Goal: Entertainment & Leisure: Consume media (video, audio)

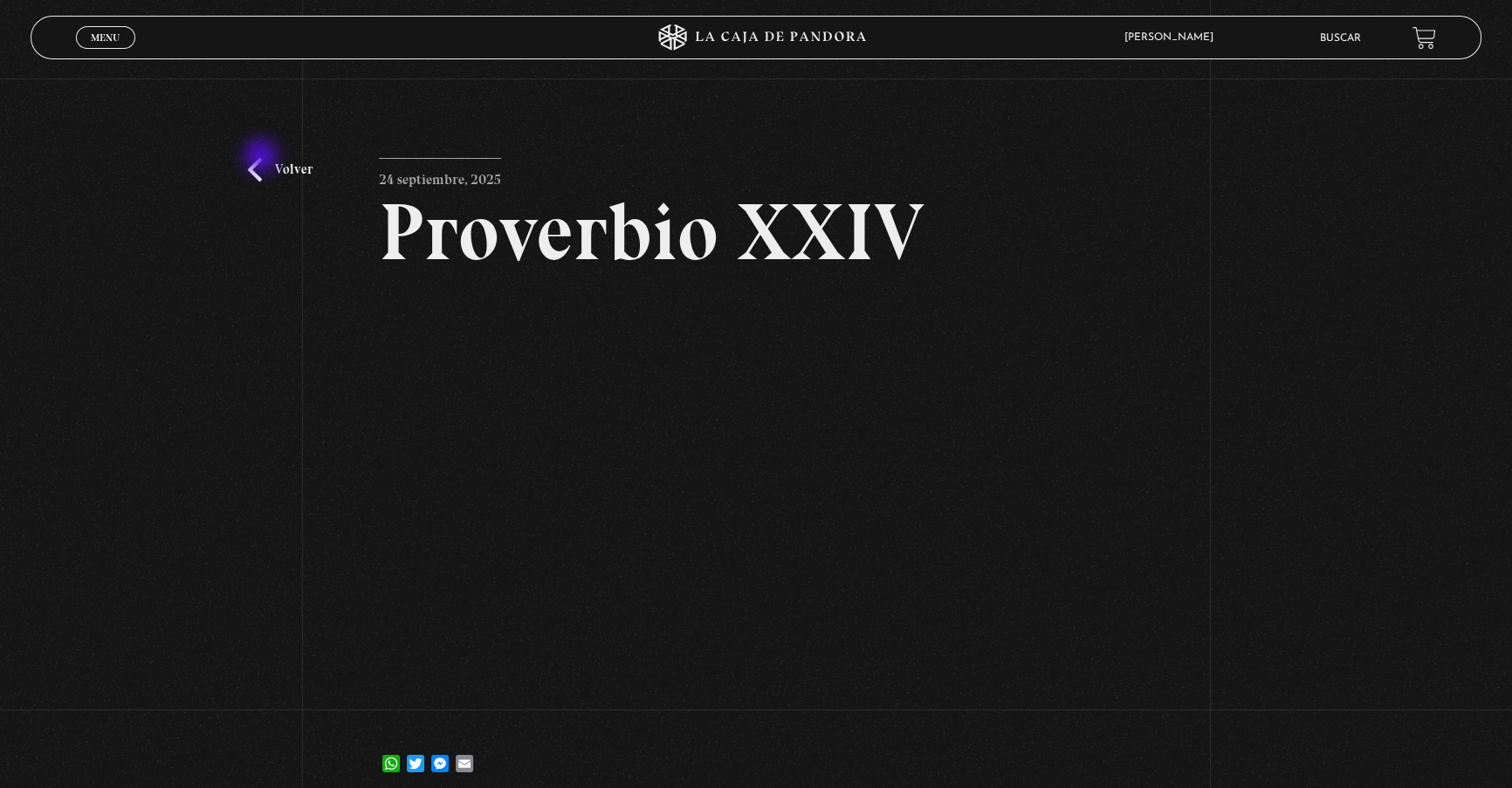
click at [263, 158] on link "Volver" at bounding box center [279, 169] width 64 height 24
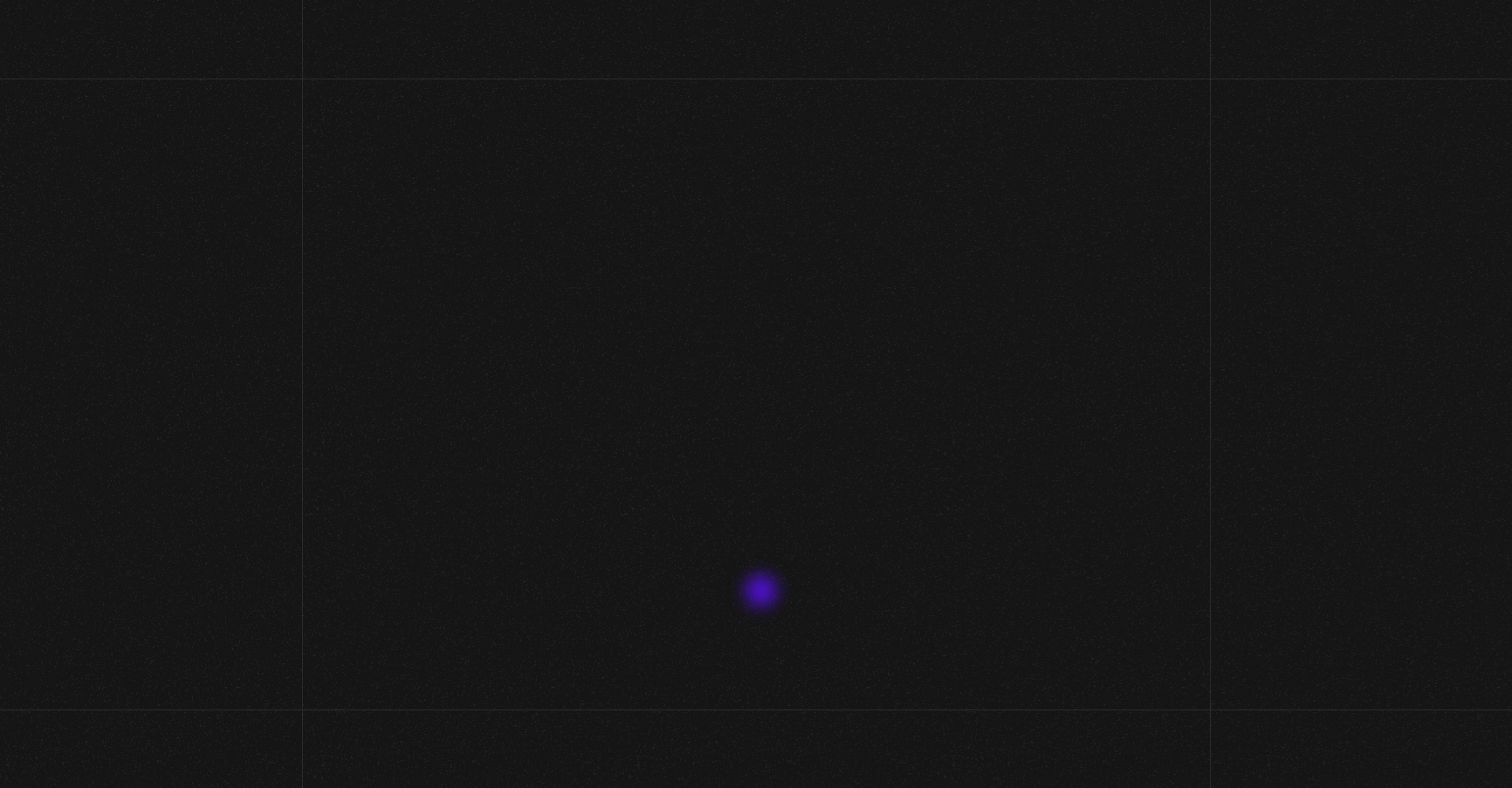
scroll to position [87, 0]
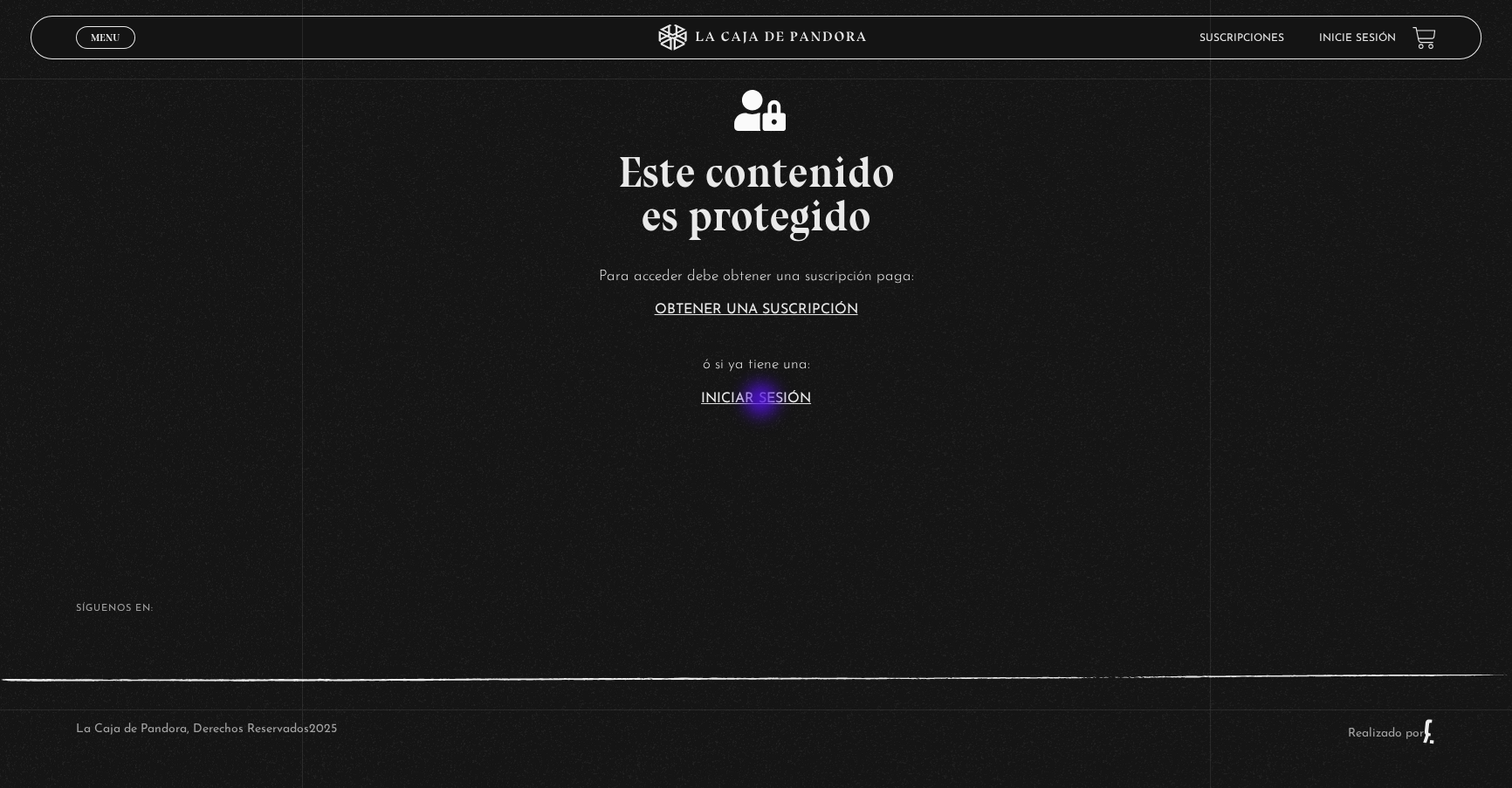
click at [760, 397] on link "Iniciar Sesión" at bounding box center [756, 399] width 110 height 14
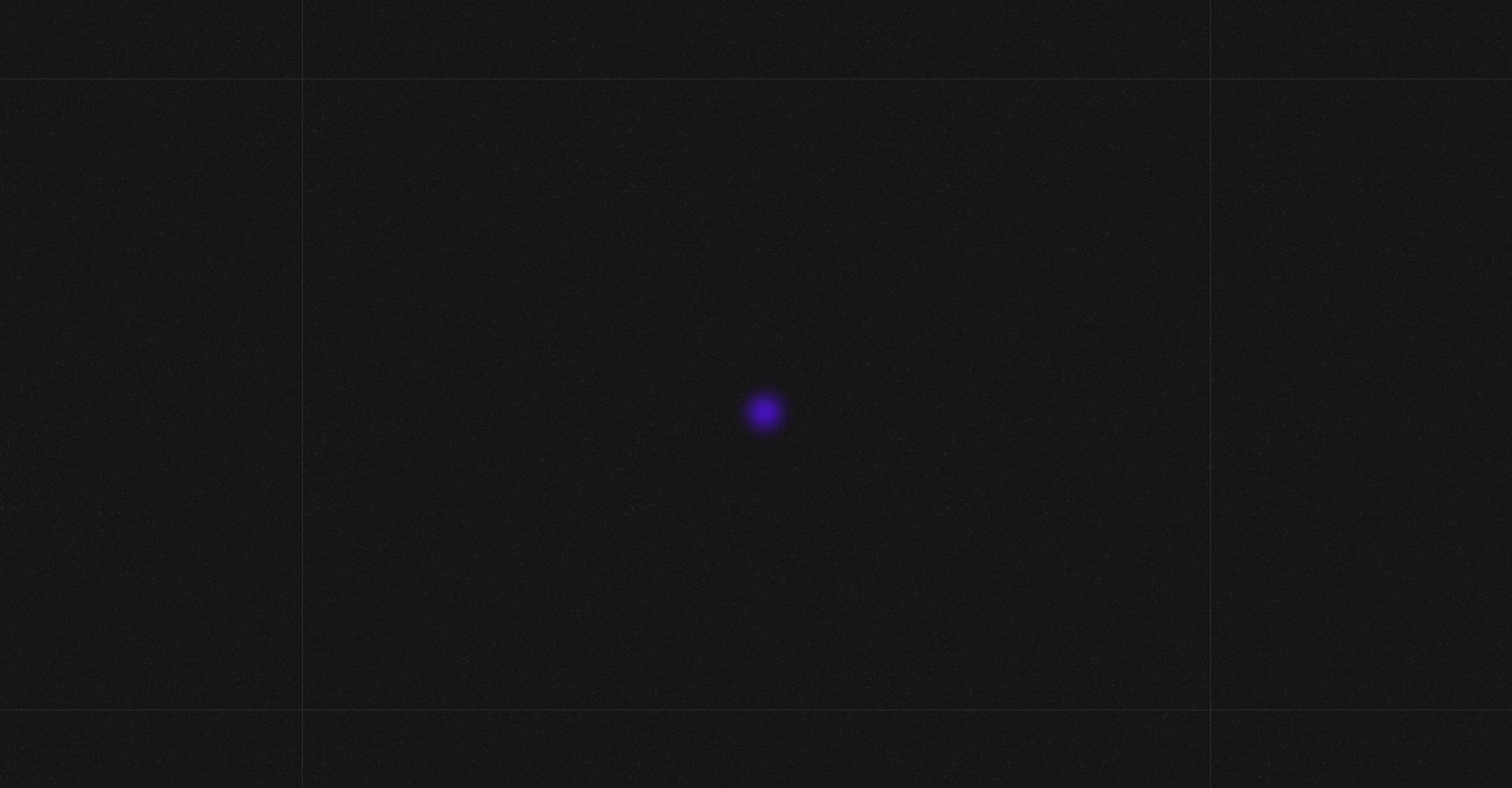
type input "lisbethfelixpaulino"
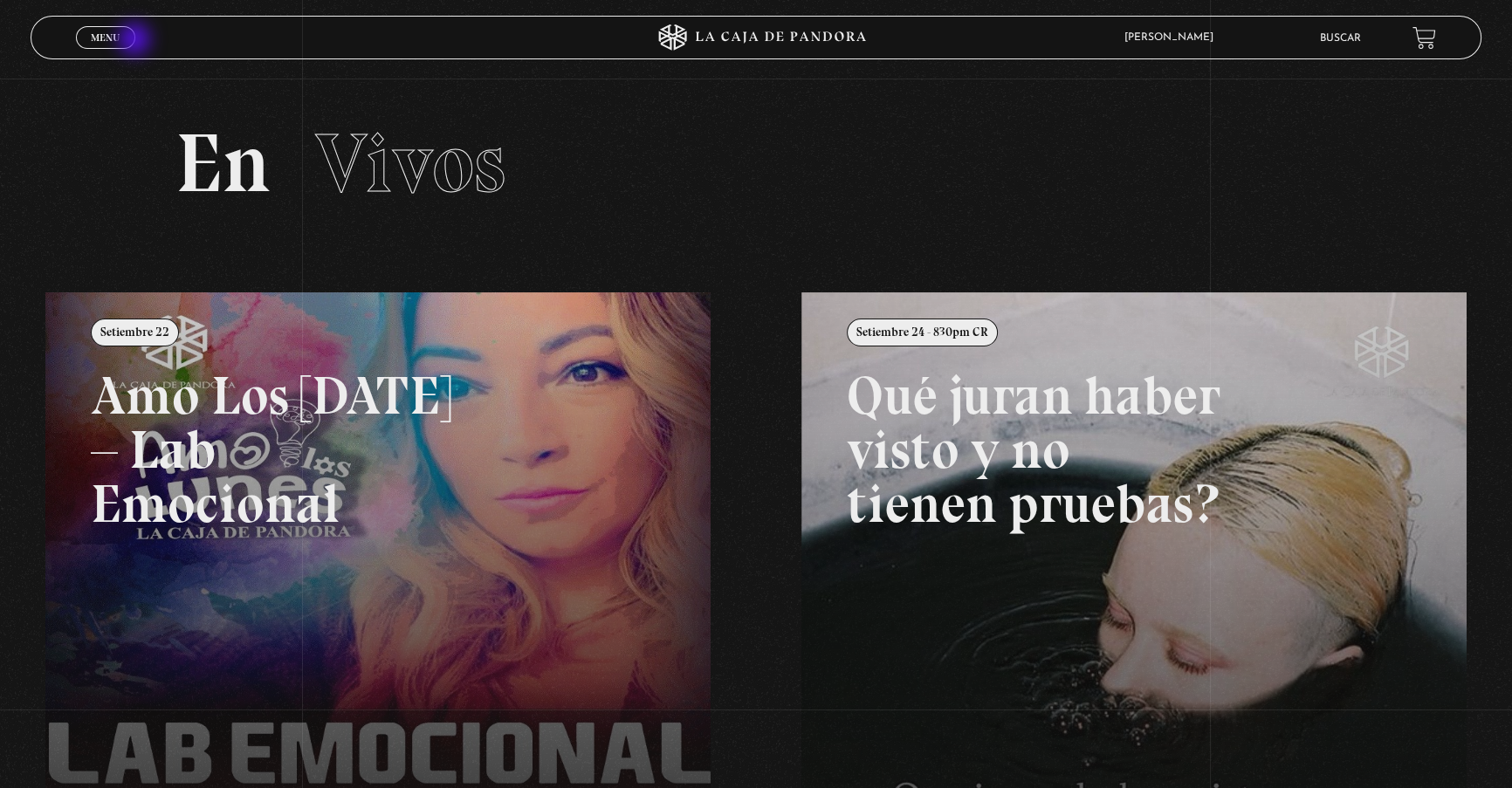
click at [119, 48] on link "Menu Cerrar" at bounding box center [105, 38] width 59 height 23
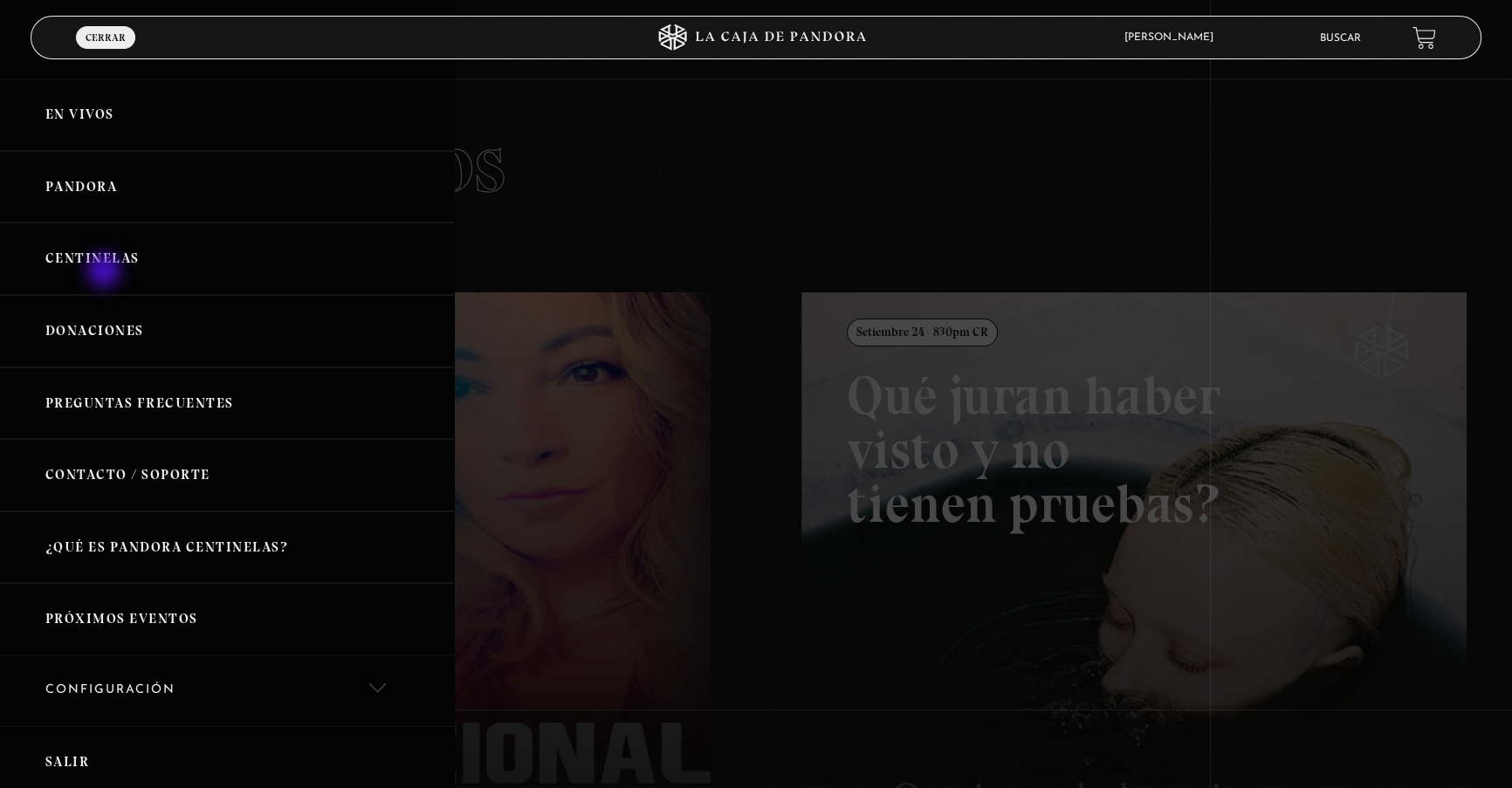
click at [106, 272] on link "Centinelas" at bounding box center [227, 259] width 454 height 72
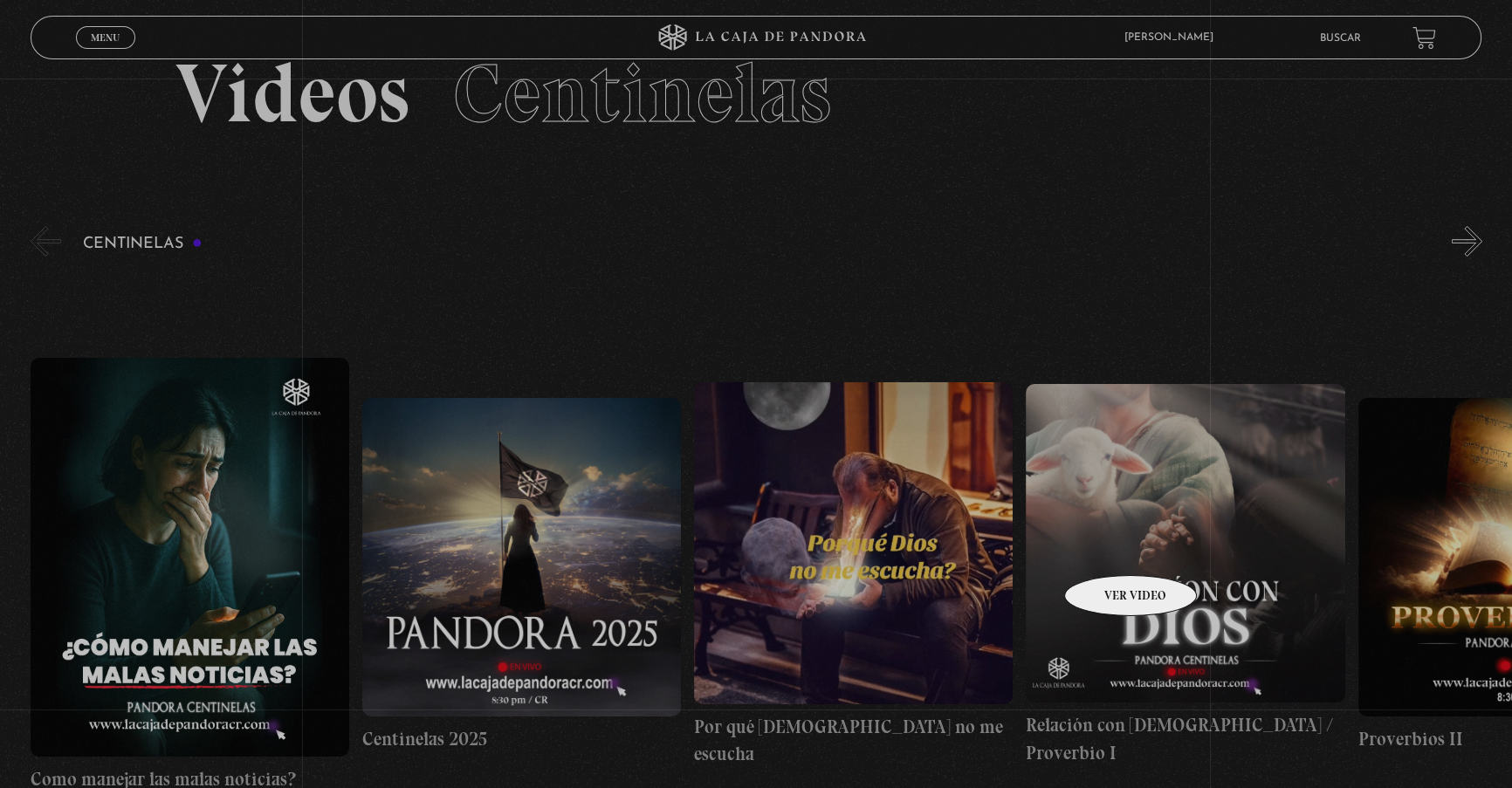
scroll to position [158, 0]
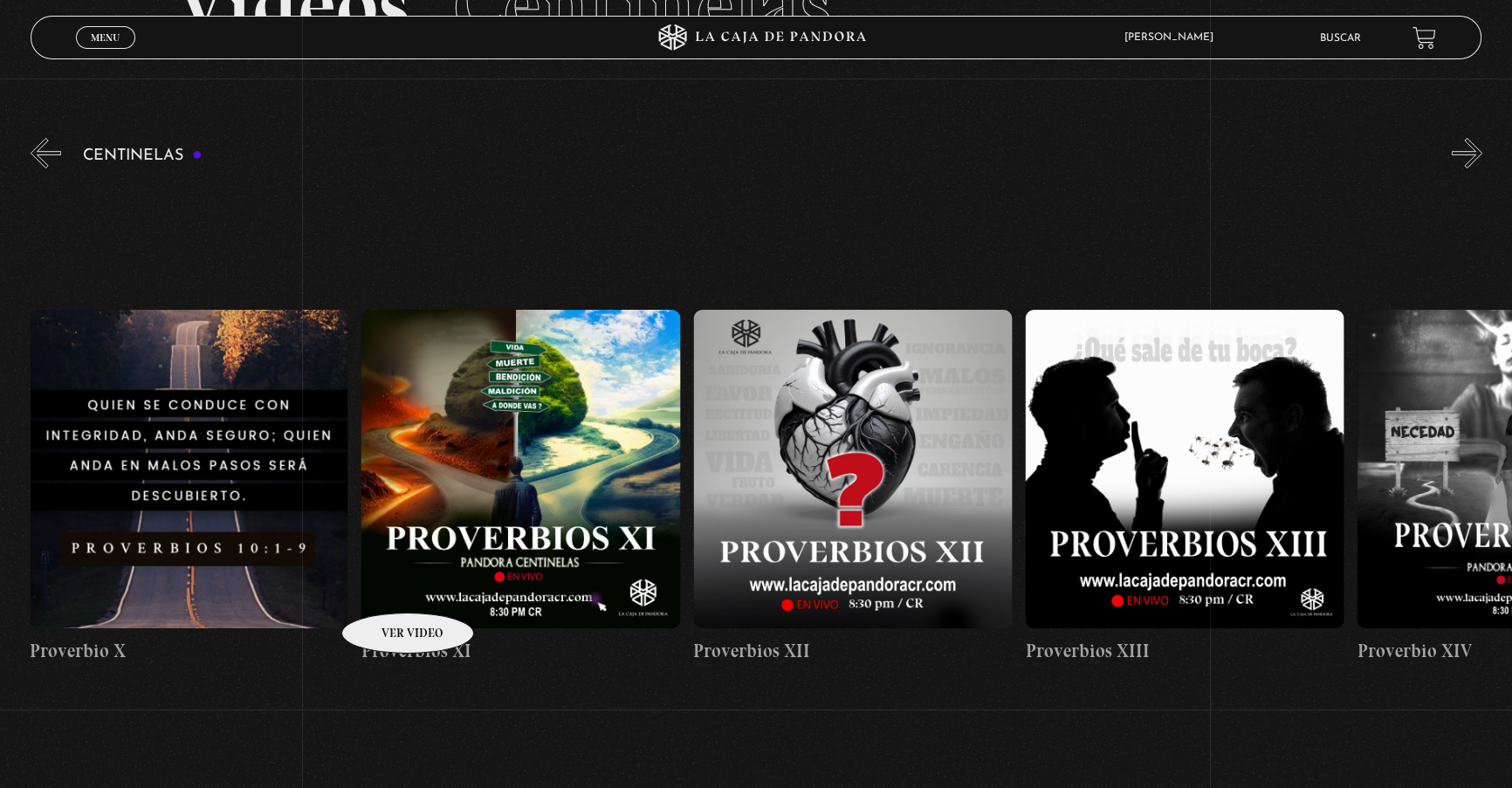
drag, startPoint x: 1181, startPoint y: 497, endPoint x: 384, endPoint y: 587, distance: 802.1
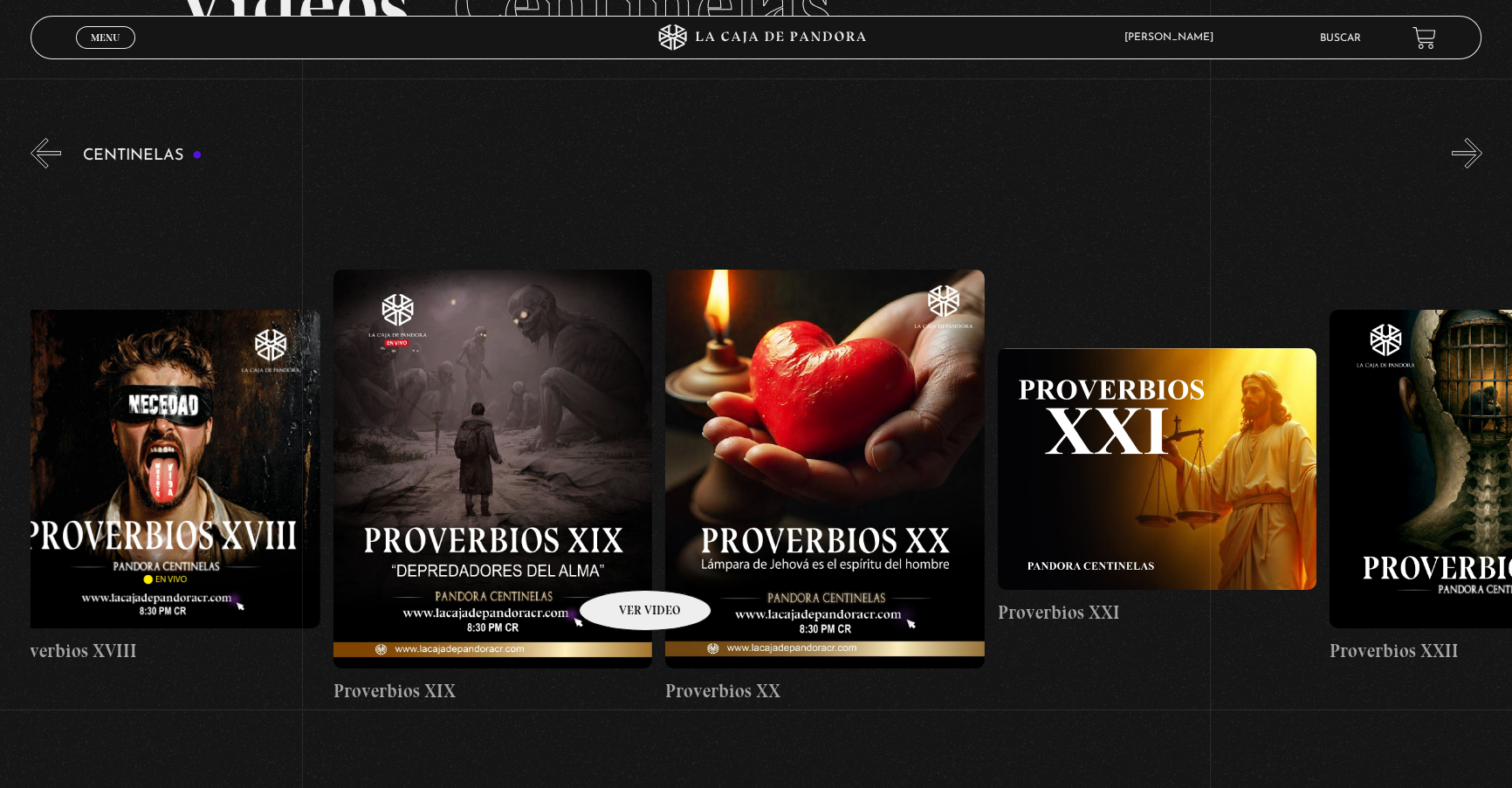
drag, startPoint x: 1158, startPoint y: 514, endPoint x: 622, endPoint y: 564, distance: 538.3
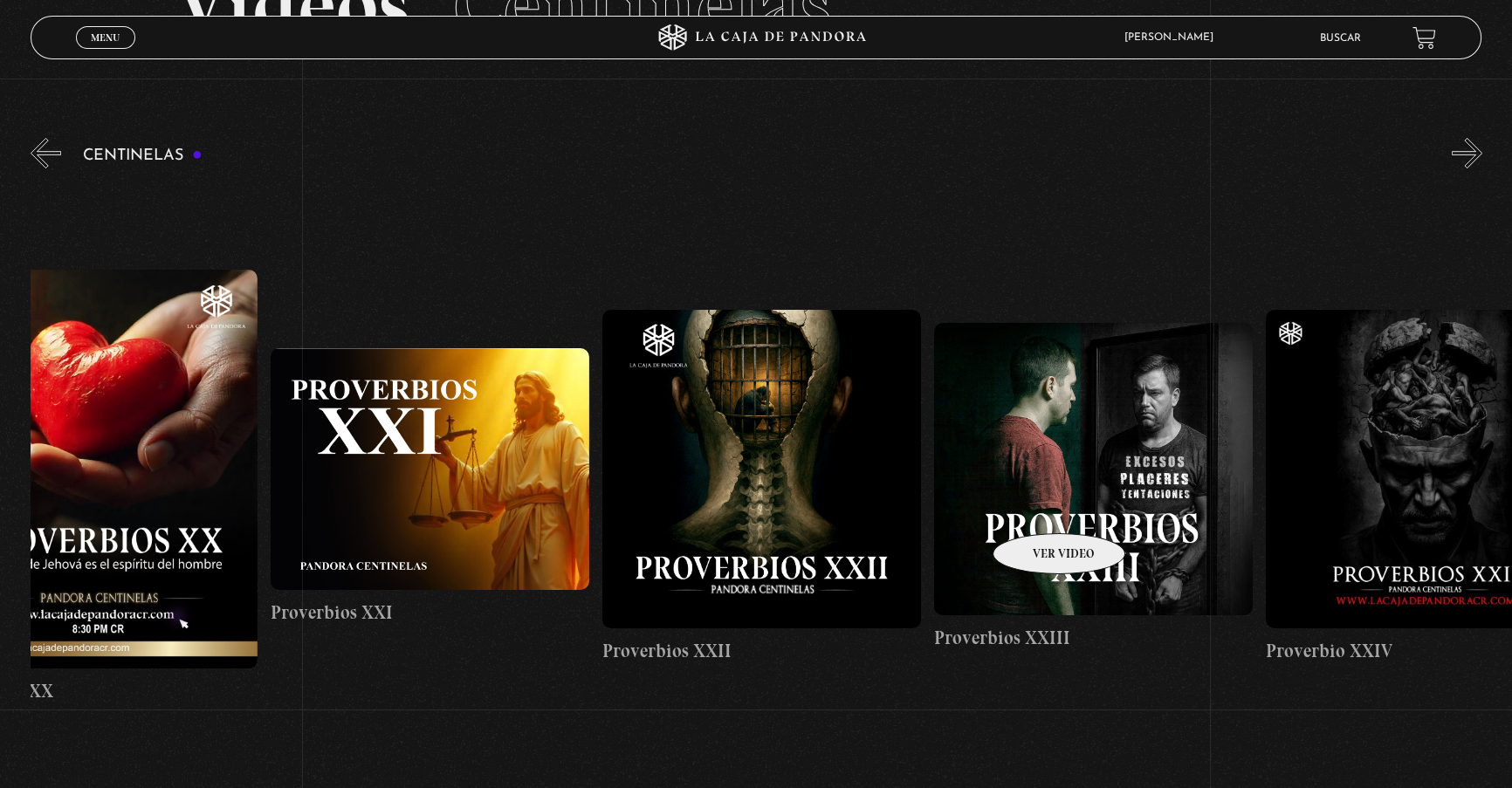
scroll to position [0, 7436]
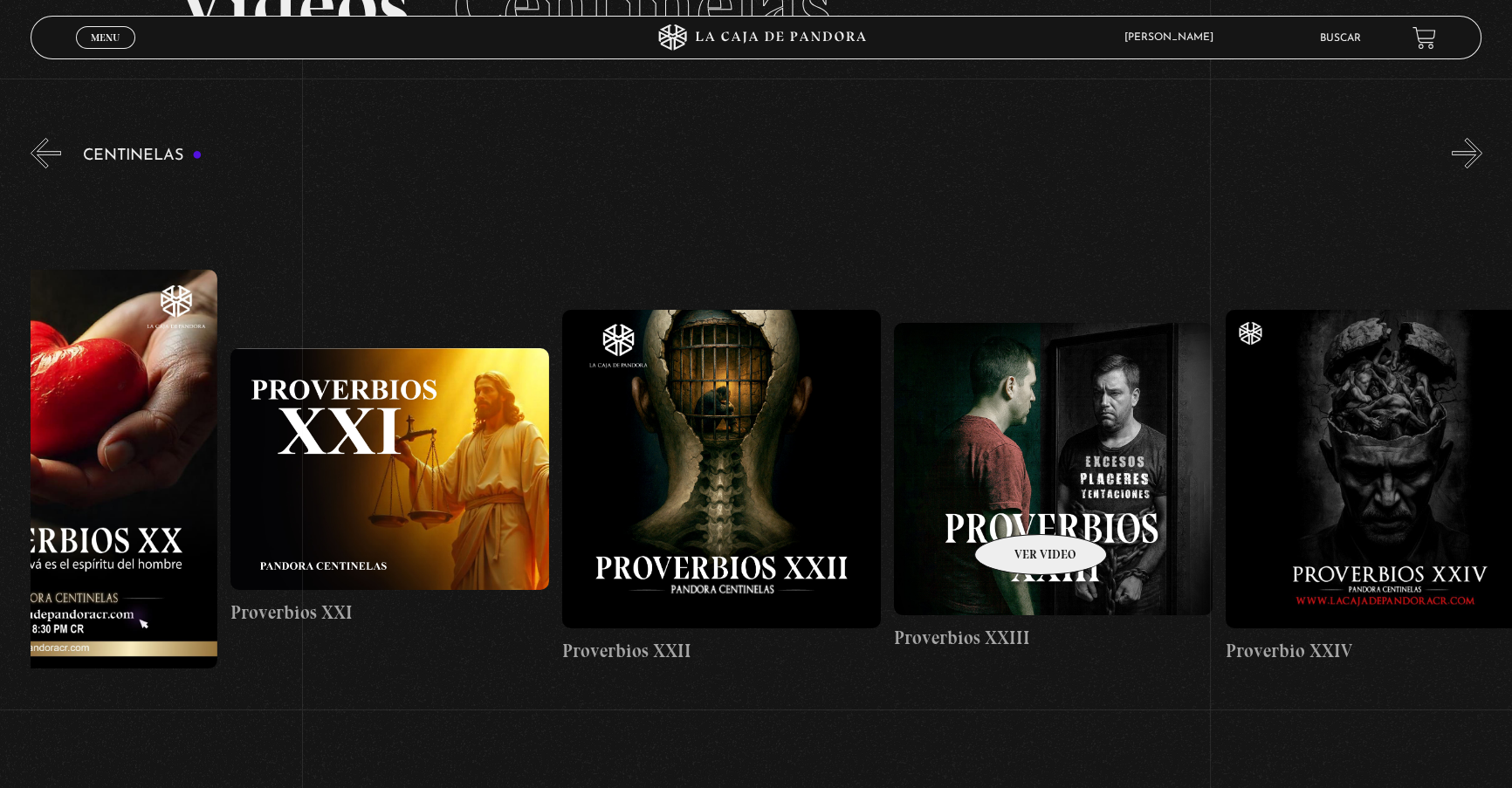
drag, startPoint x: 1171, startPoint y: 493, endPoint x: 1018, endPoint y: 508, distance: 153.7
click at [425, 431] on figure at bounding box center [389, 469] width 318 height 242
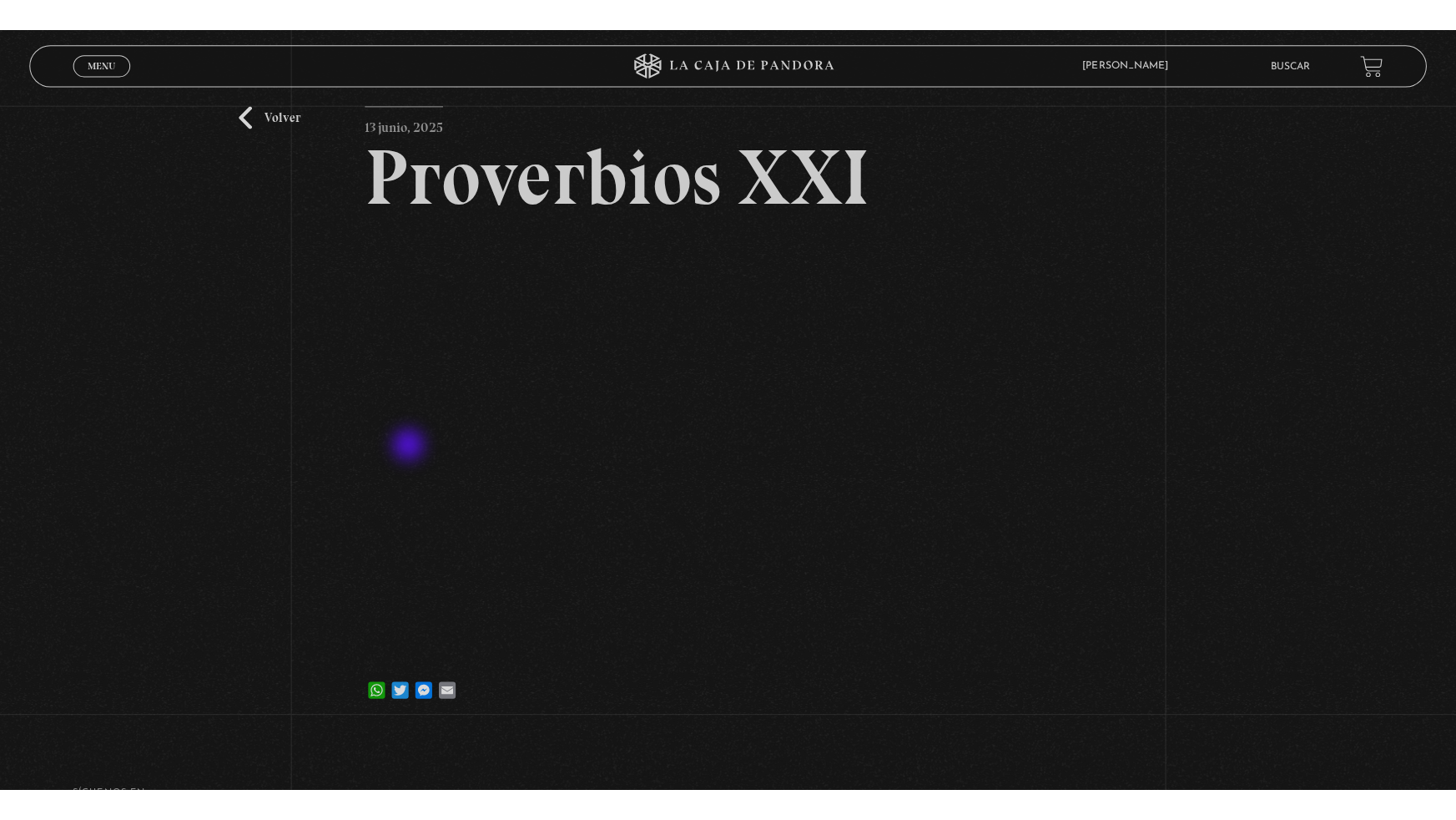
scroll to position [75, 0]
